Goal: Find specific page/section: Find specific page/section

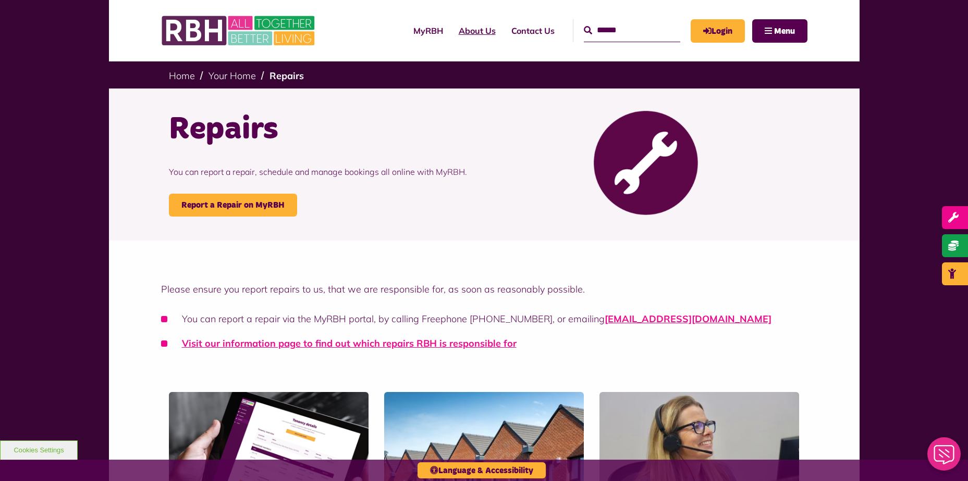
click at [473, 34] on link "About Us" at bounding box center [477, 31] width 53 height 28
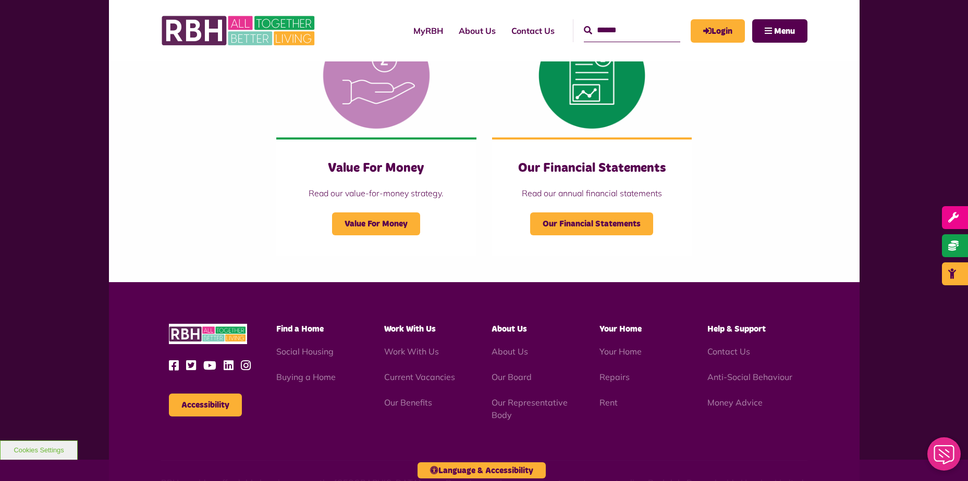
scroll to position [1146, 0]
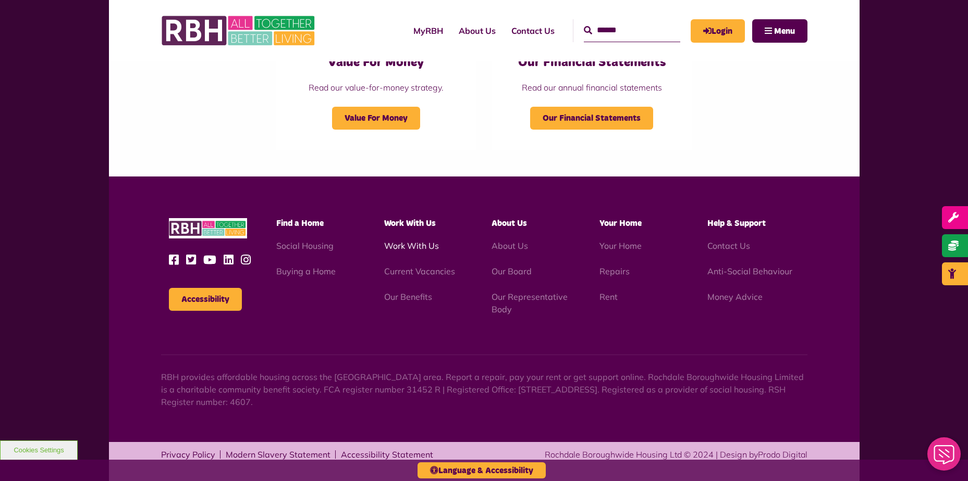
click at [426, 244] on link "Work With Us" at bounding box center [411, 246] width 55 height 10
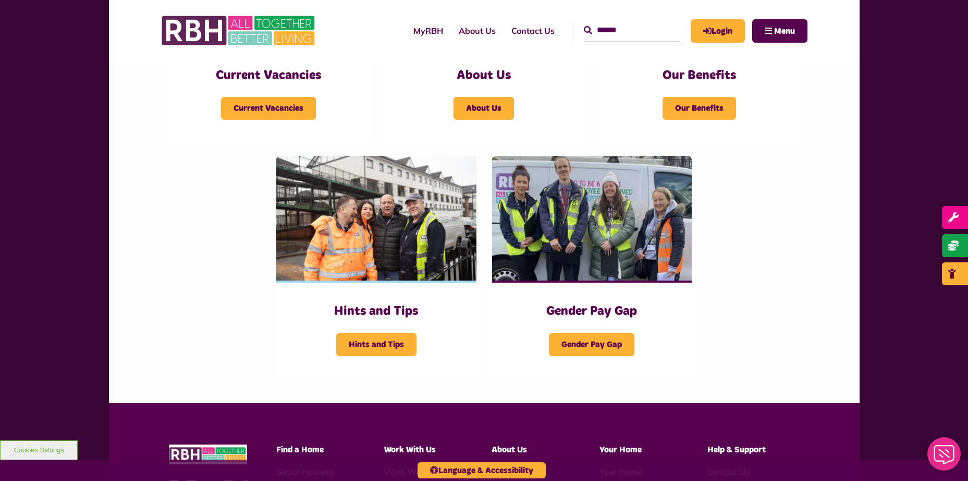
scroll to position [313, 0]
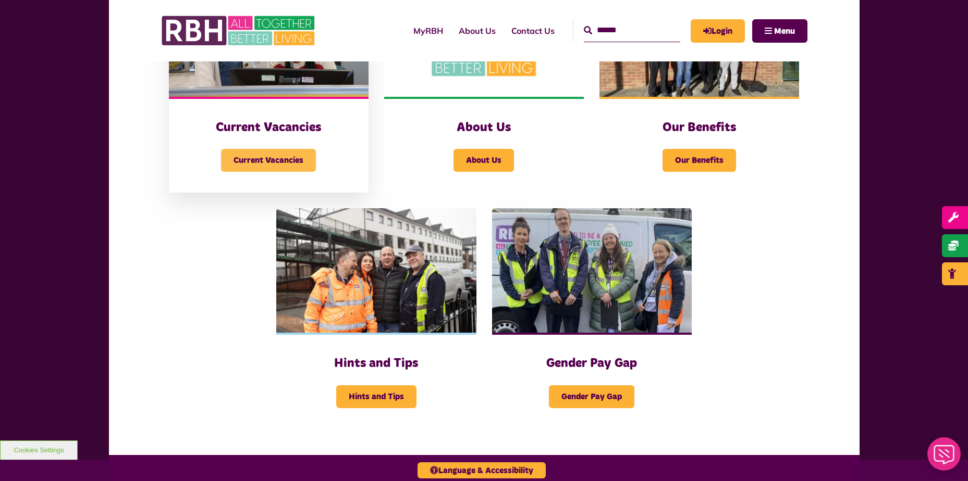
click at [248, 154] on span "Current Vacancies" at bounding box center [268, 160] width 95 height 23
